Goal: Entertainment & Leisure: Browse casually

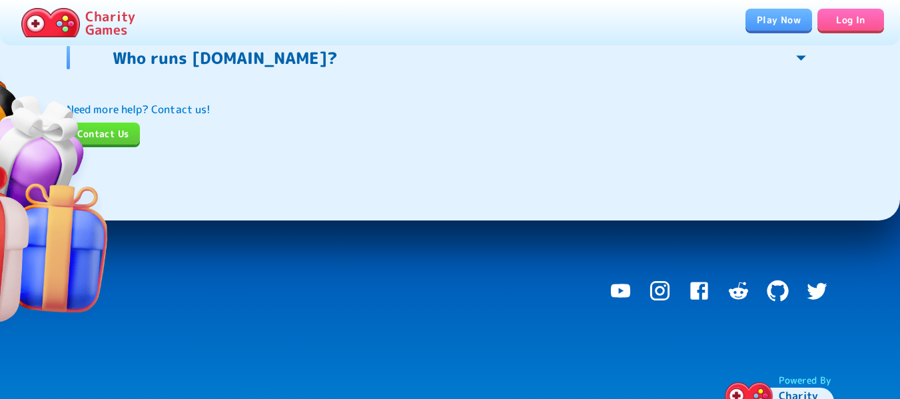
scroll to position [3270, 0]
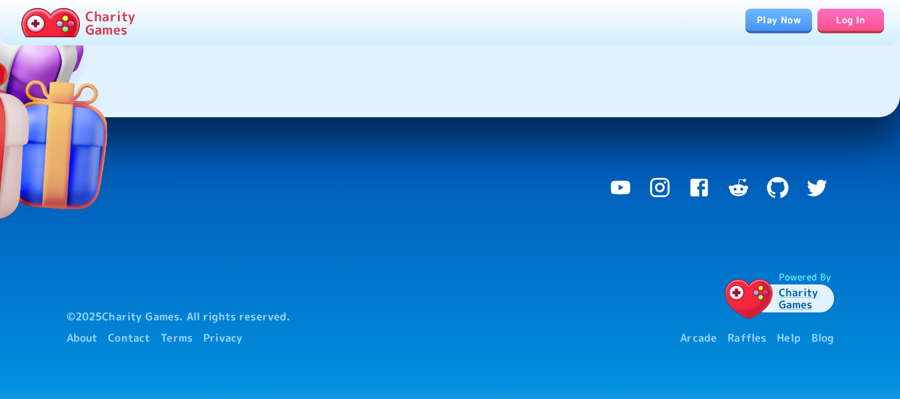
click at [861, 22] on link "Log In" at bounding box center [851, 20] width 67 height 22
click at [792, 15] on link "Play Now" at bounding box center [779, 20] width 67 height 22
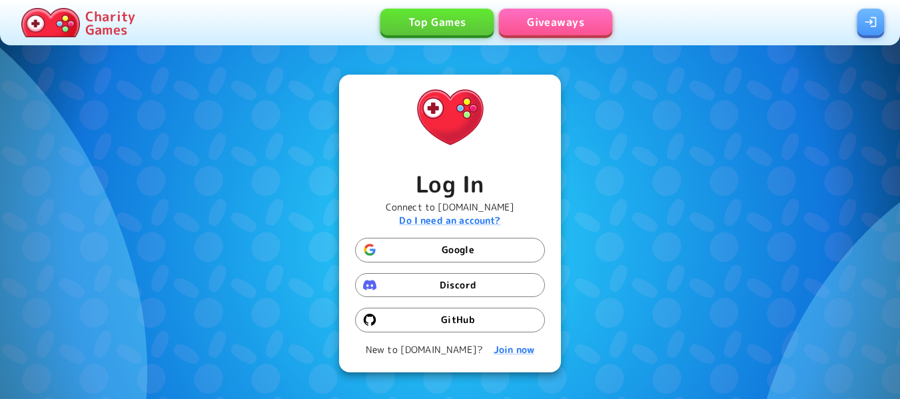
click at [874, 25] on link at bounding box center [871, 22] width 27 height 27
click at [866, 30] on link at bounding box center [871, 22] width 27 height 27
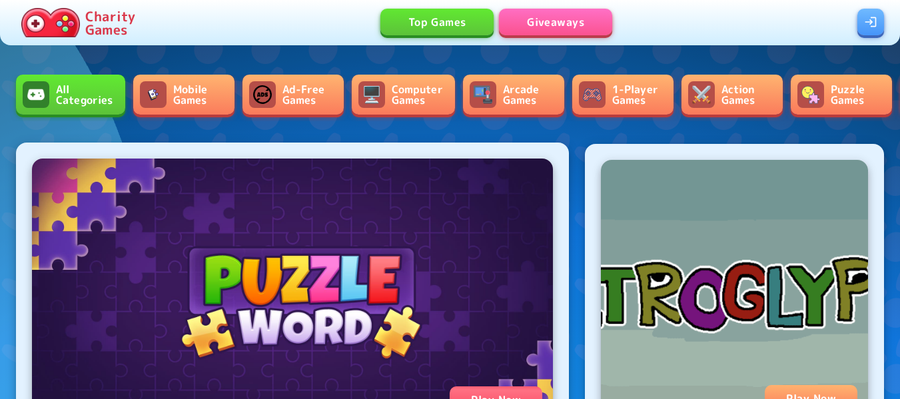
click at [297, 94] on link "Ad-Free Games" at bounding box center [293, 95] width 101 height 40
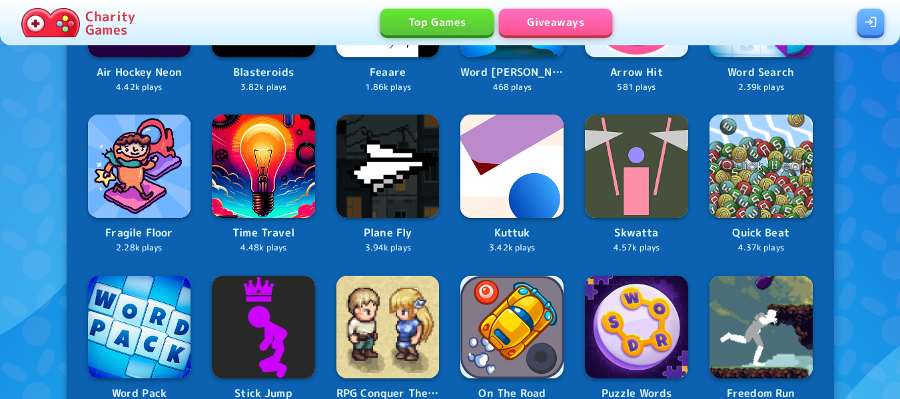
scroll to position [267, 0]
